Goal: Task Accomplishment & Management: Manage account settings

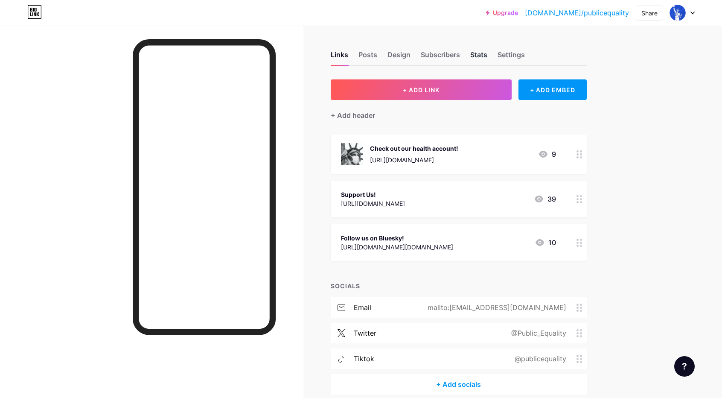
click at [487, 52] on div "Stats" at bounding box center [478, 57] width 17 height 15
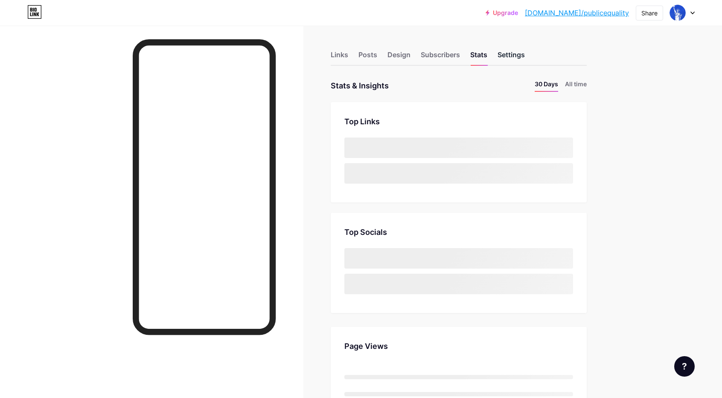
click at [516, 54] on div "Settings" at bounding box center [511, 57] width 27 height 15
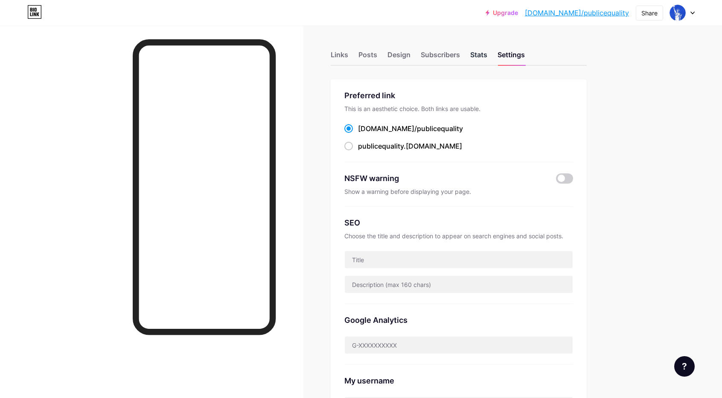
click at [480, 58] on div "Stats" at bounding box center [478, 57] width 17 height 15
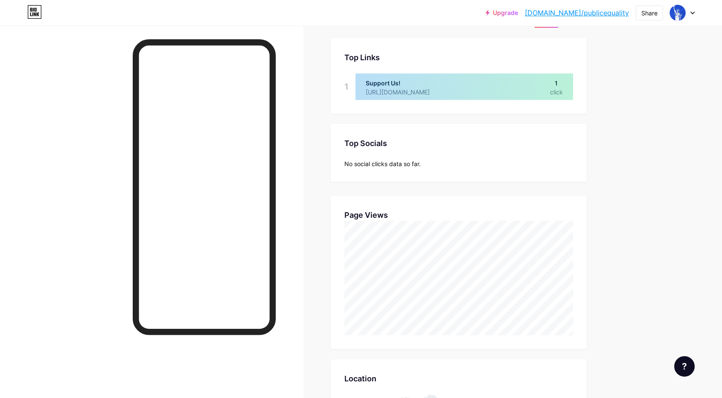
scroll to position [9, 0]
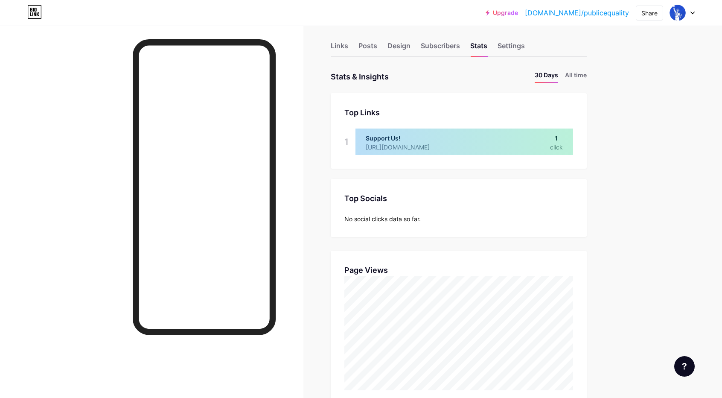
click at [576, 67] on div "Links Posts Design Subscribers Stats Settings Stats & Insights Page Stats 30 Da…" at bounding box center [311, 395] width 623 height 756
click at [583, 76] on li "All time" at bounding box center [576, 76] width 22 height 12
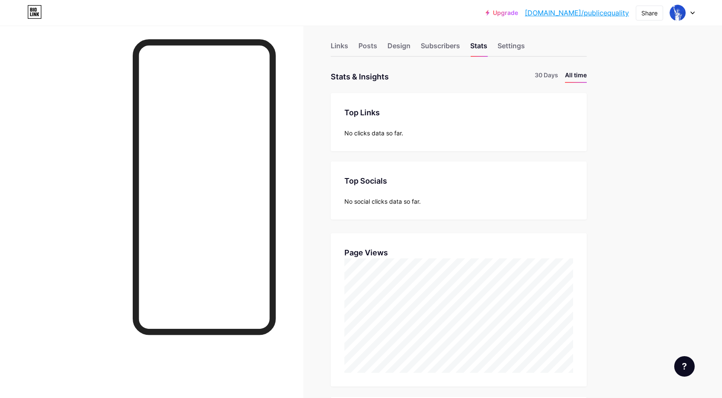
scroll to position [398, 722]
drag, startPoint x: 720, startPoint y: 80, endPoint x: 723, endPoint y: 136, distance: 56.4
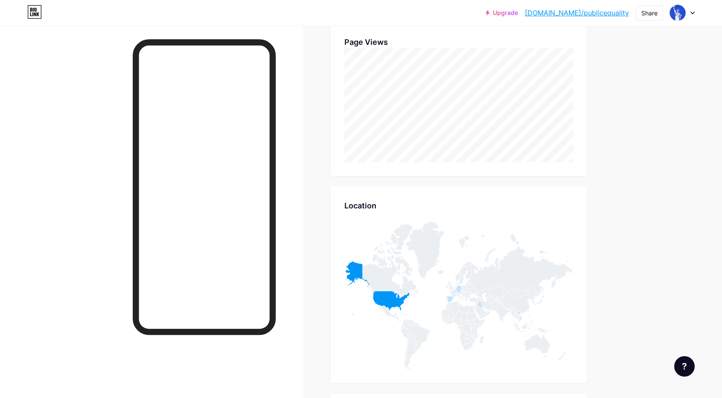
scroll to position [223, 0]
click at [649, 225] on div "Upgrade [DOMAIN_NAME]/public... [DOMAIN_NAME]/publicequality Share Switch accou…" at bounding box center [361, 209] width 722 height 864
